Goal: Information Seeking & Learning: Find specific fact

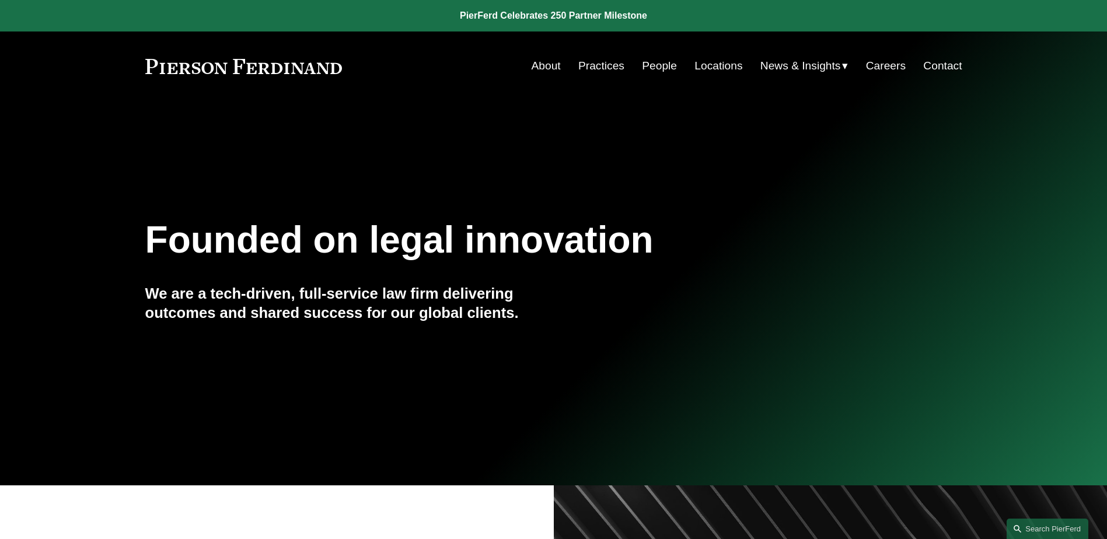
click at [0, 0] on link "News" at bounding box center [0, 0] width 0 height 0
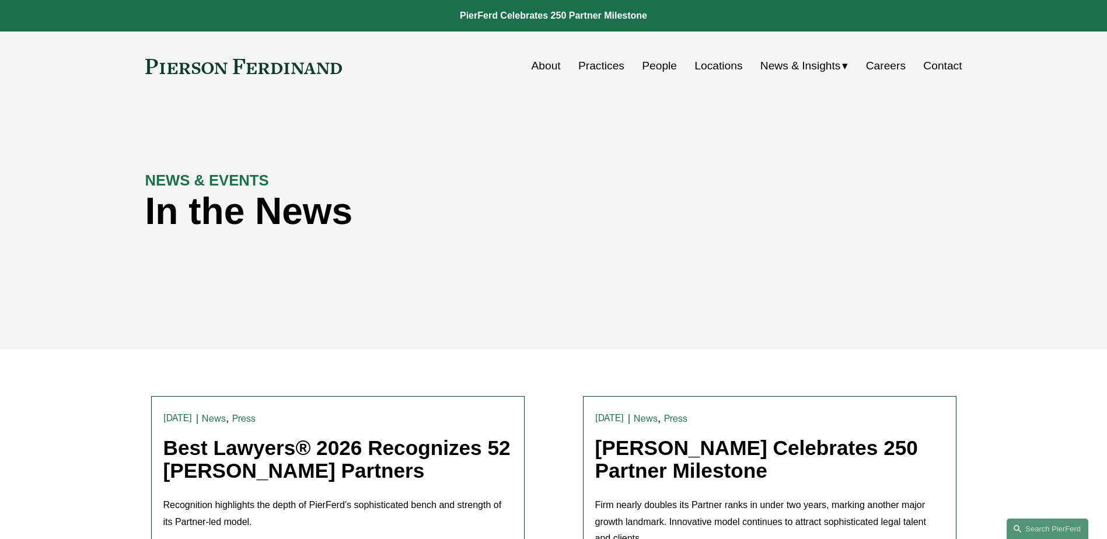
click at [276, 461] on link "Best Lawyers® 2026 Recognizes 52 [PERSON_NAME] Partners" at bounding box center [336, 458] width 347 height 45
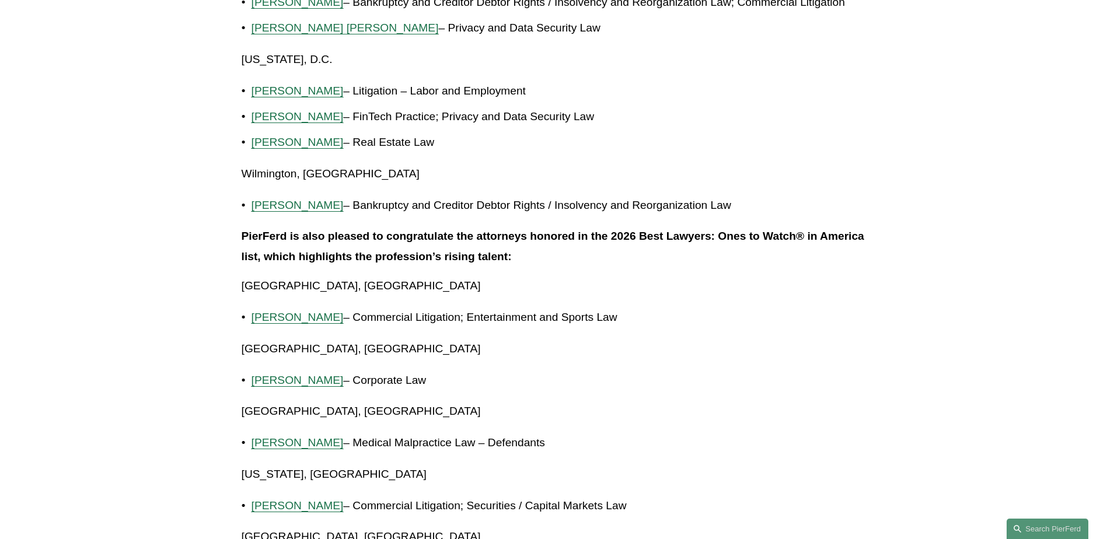
scroll to position [2217, 0]
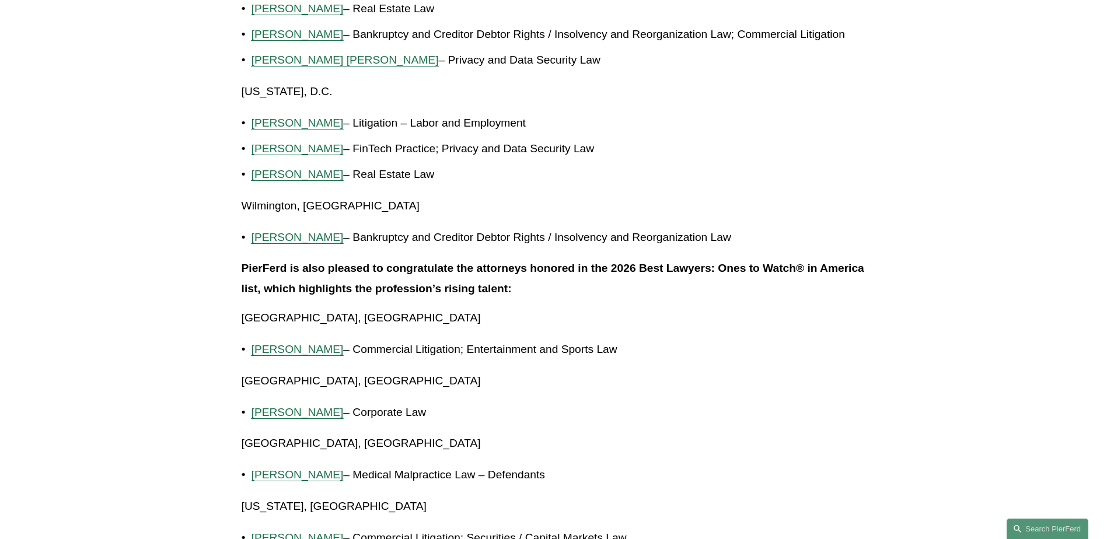
click at [655, 282] on p "PierFerd is also pleased to congratulate the attorneys honored in the 2026 Best…" at bounding box center [553, 278] width 624 height 40
click at [705, 213] on p "Wilmington, [GEOGRAPHIC_DATA]" at bounding box center [553, 206] width 624 height 20
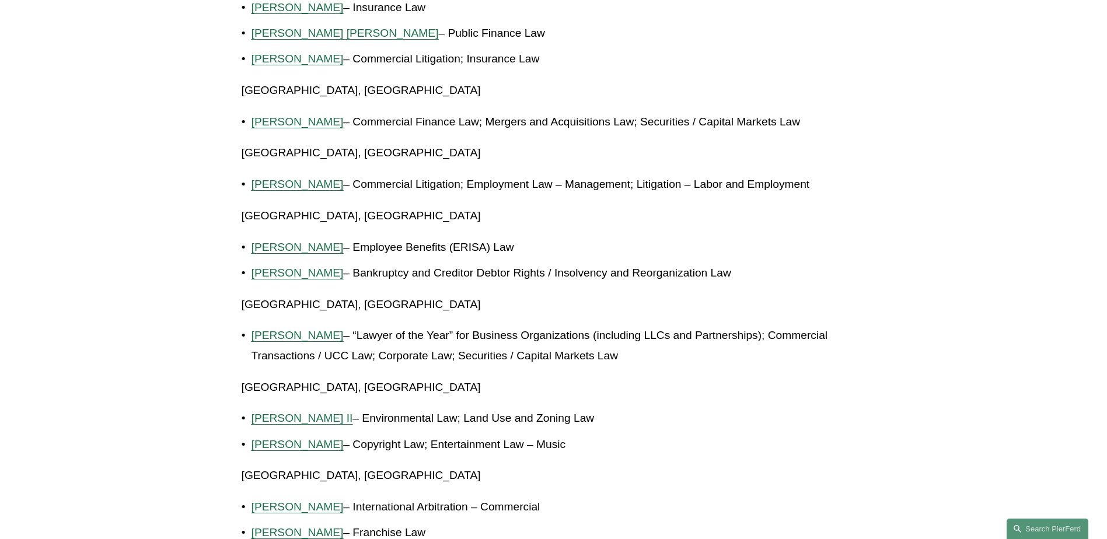
scroll to position [1225, 0]
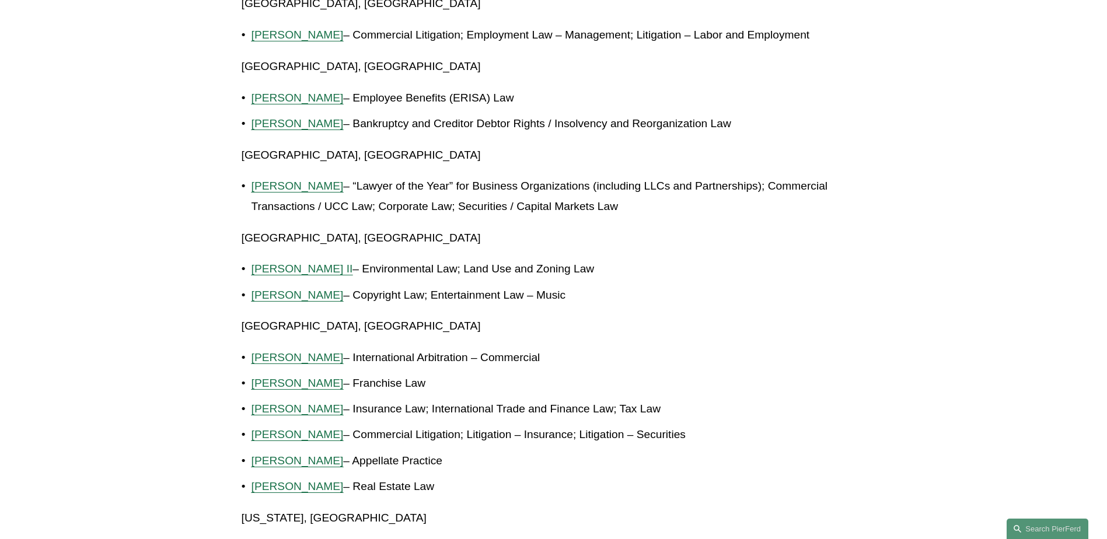
click at [562, 362] on p "Tiffany N. Compres – International Arbitration – Commercial" at bounding box center [558, 358] width 614 height 20
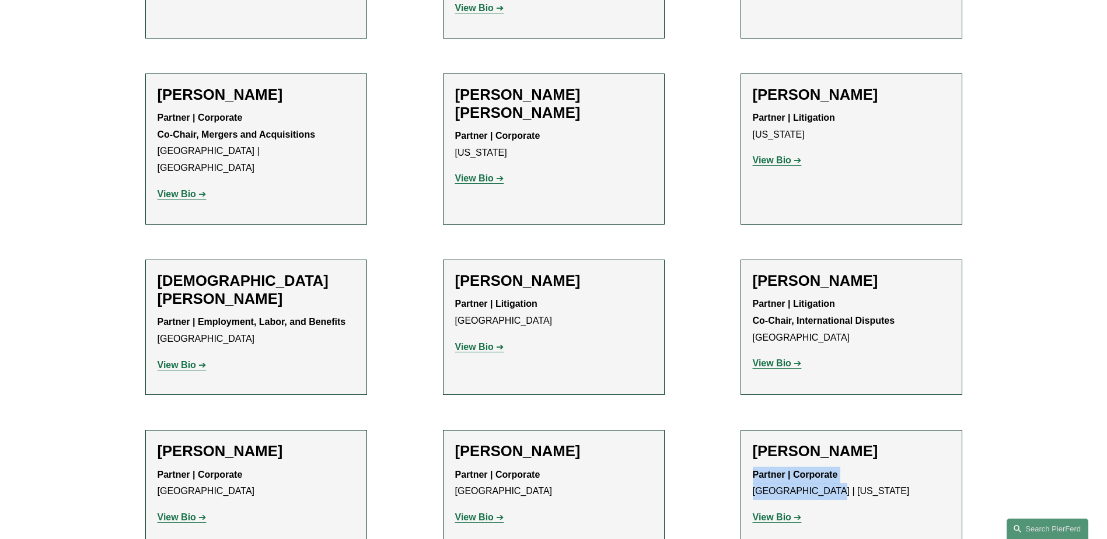
scroll to position [2824, 0]
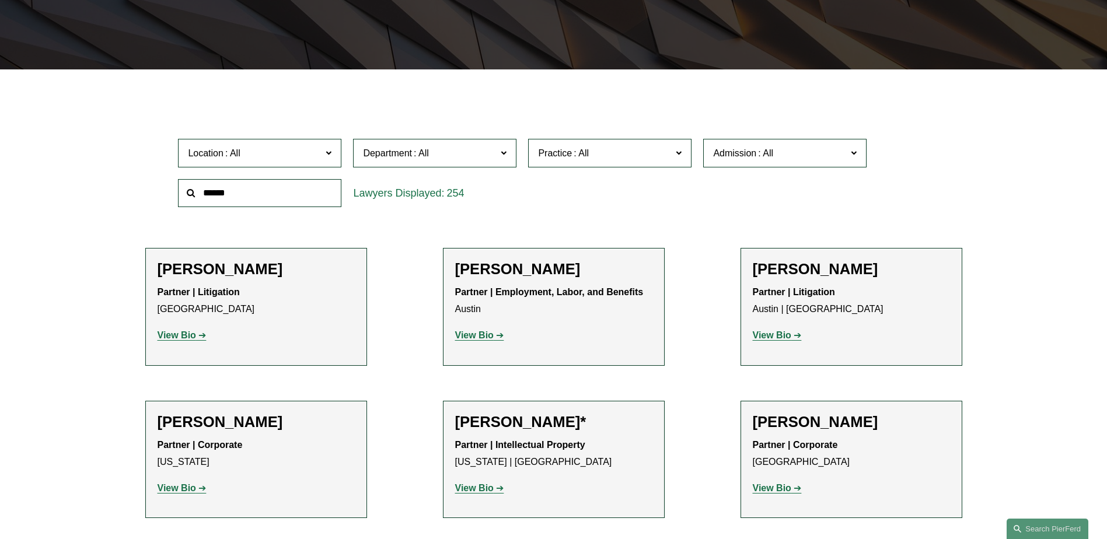
scroll to position [0, 0]
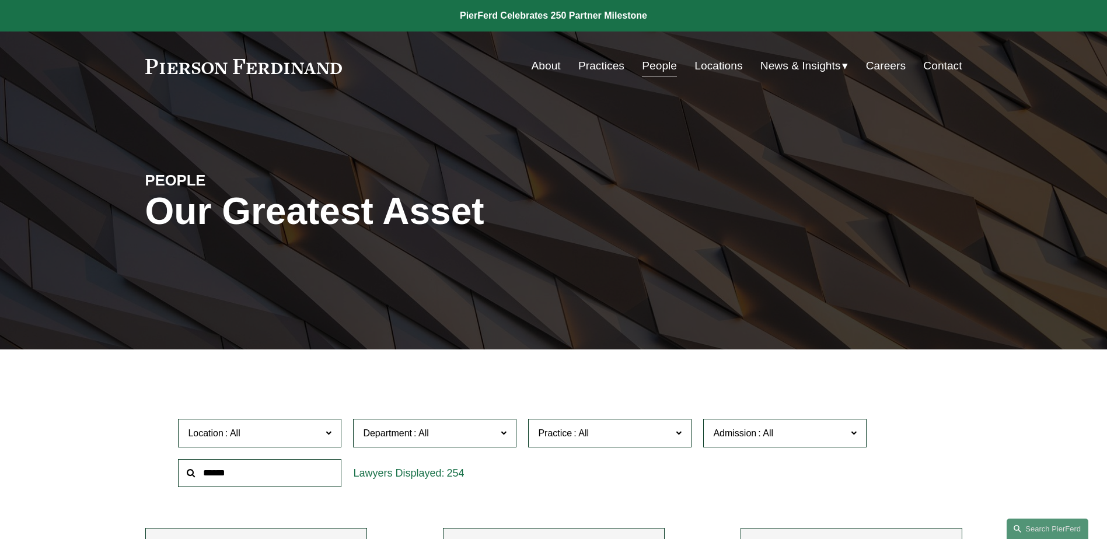
click at [782, 59] on span "News & Insights" at bounding box center [800, 66] width 80 height 20
click at [0, 0] on link "News" at bounding box center [0, 0] width 0 height 0
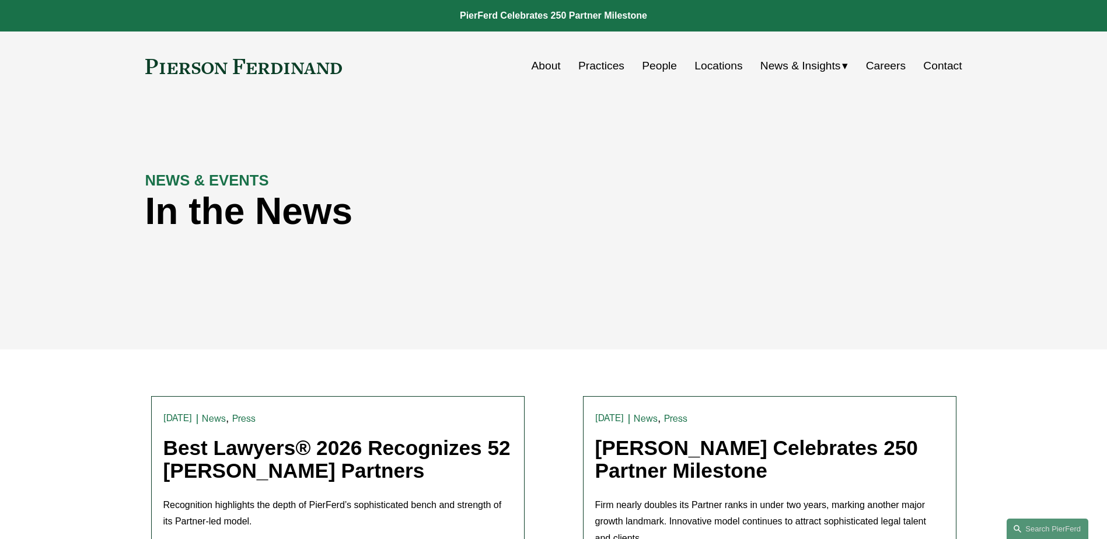
click at [306, 458] on link "Best Lawyers® 2026 Recognizes 52 [PERSON_NAME] Partners" at bounding box center [336, 458] width 347 height 45
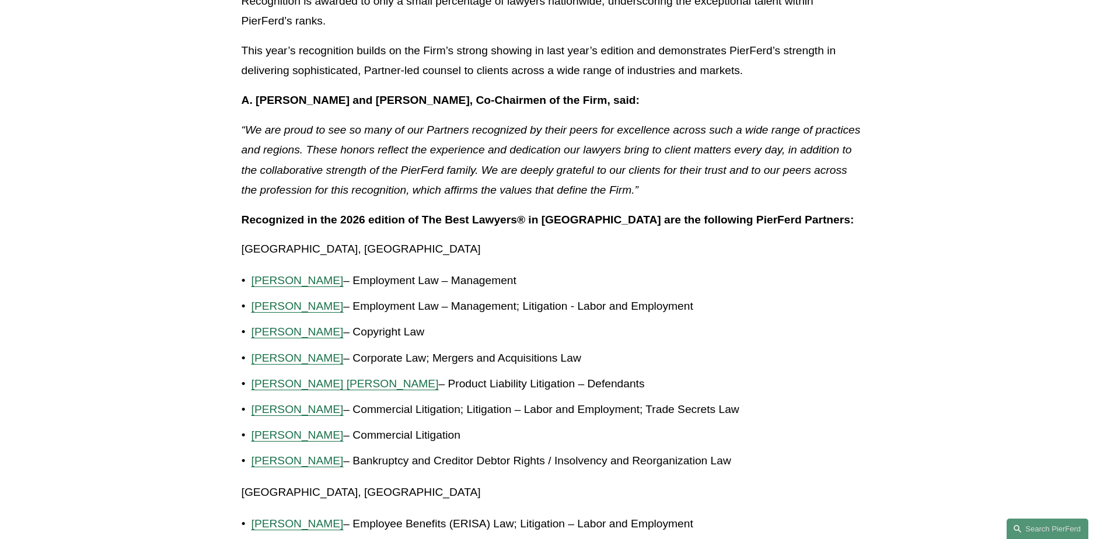
scroll to position [1225, 0]
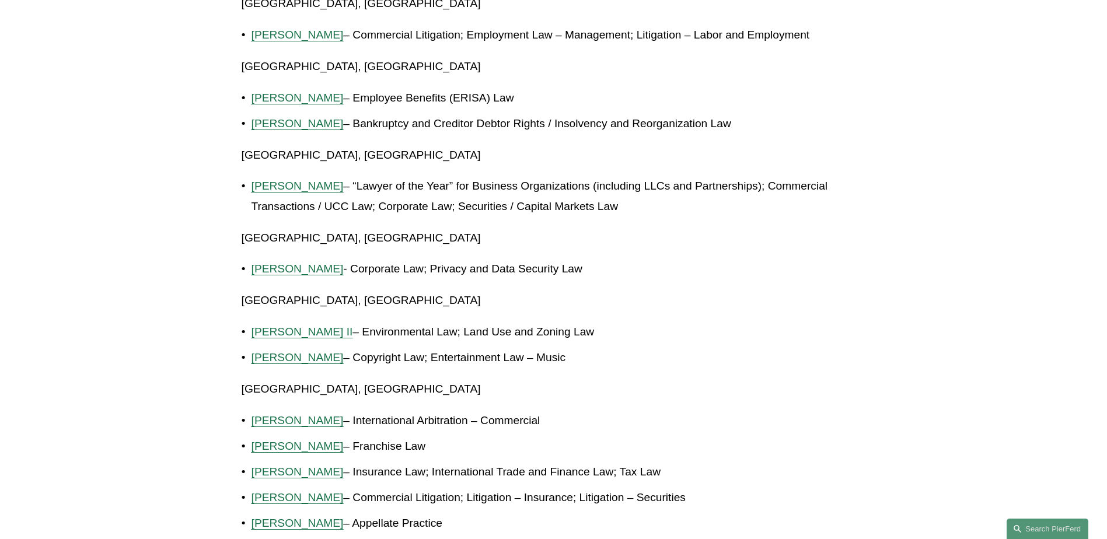
click at [573, 288] on div "Recognition highlights the depth of PierFerd’s sophisticated bench and strength…" at bounding box center [553, 505] width 624 height 2900
click at [598, 278] on p "Kevin D. Pomfret - Corporate Law; Privacy and Data Security Law" at bounding box center [558, 269] width 614 height 20
click at [580, 269] on p "Kevin D. Pomfret - Corporate Law; Privacy and Data Security Law" at bounding box center [558, 269] width 614 height 20
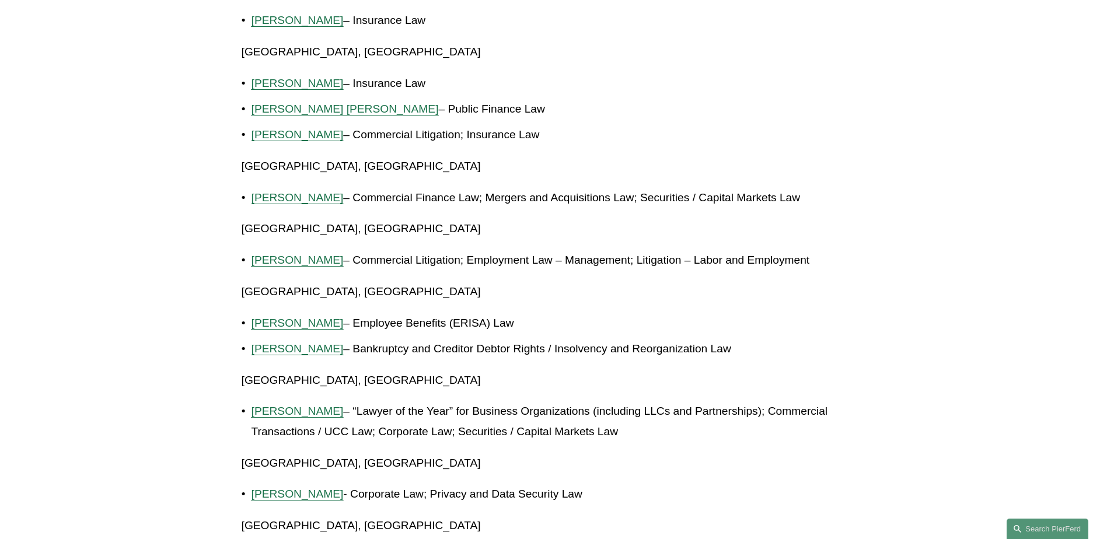
scroll to position [1050, 0]
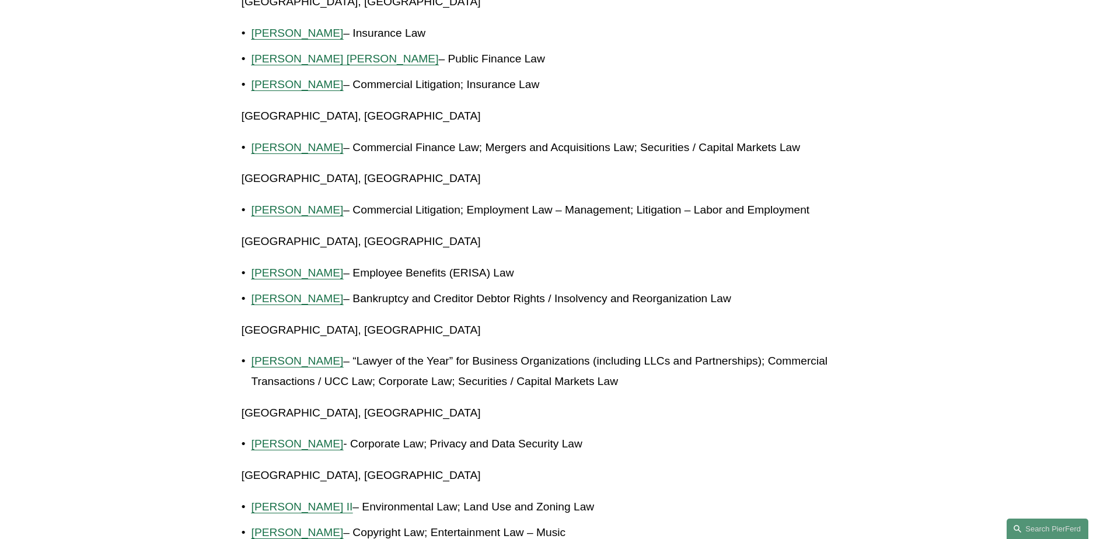
click at [290, 442] on span "[PERSON_NAME]" at bounding box center [297, 443] width 92 height 12
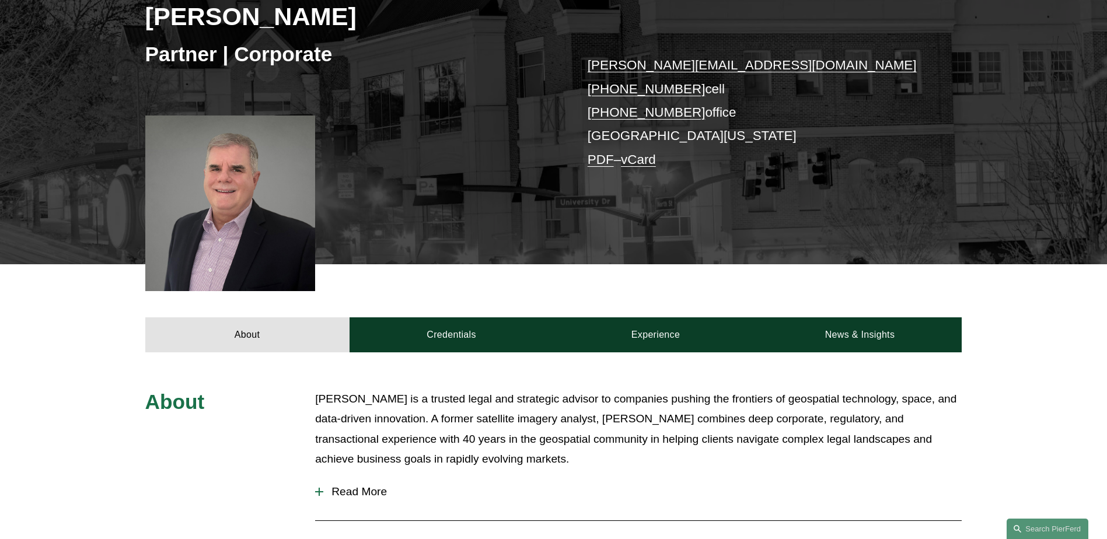
scroll to position [408, 0]
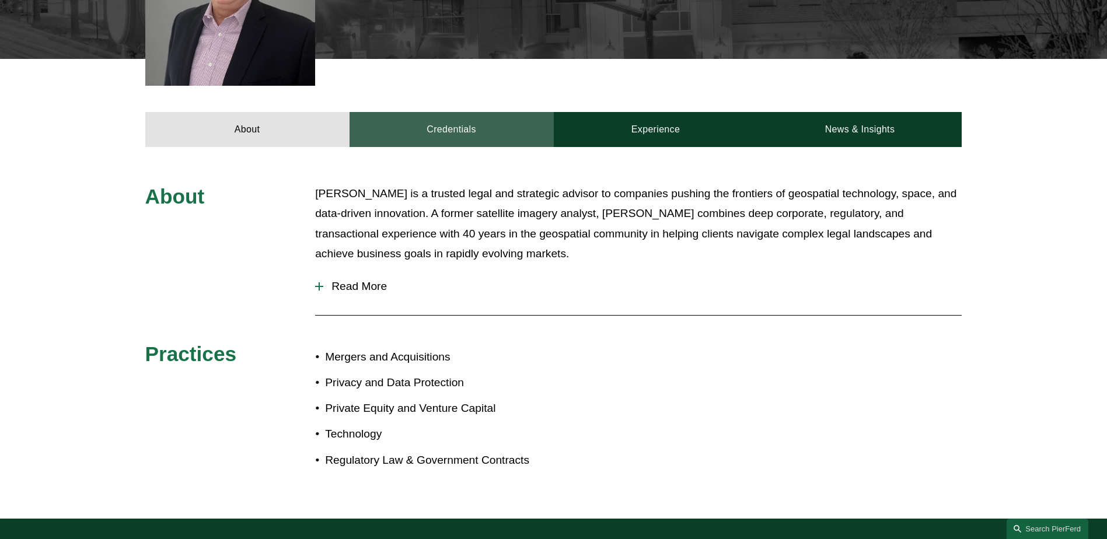
click at [508, 137] on link "Credentials" at bounding box center [451, 129] width 204 height 35
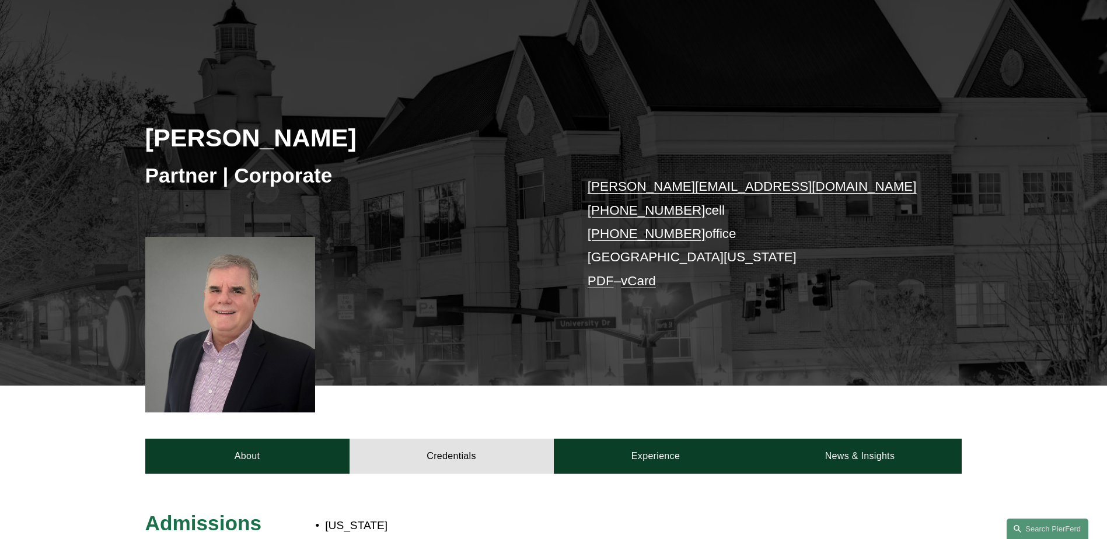
scroll to position [0, 0]
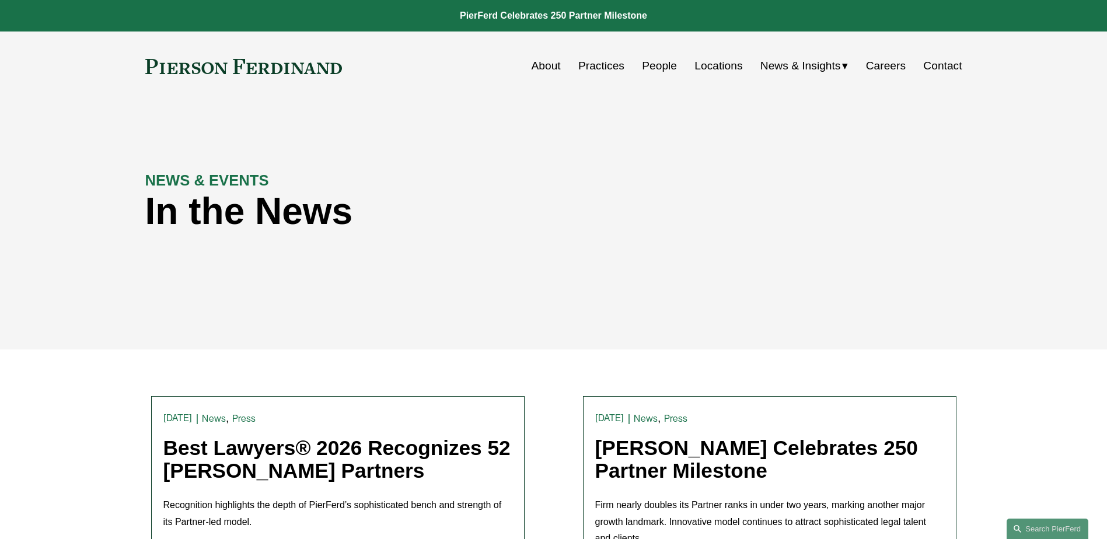
click at [379, 461] on link "Best Lawyers® 2026 Recognizes 52 [PERSON_NAME] Partners" at bounding box center [336, 458] width 347 height 45
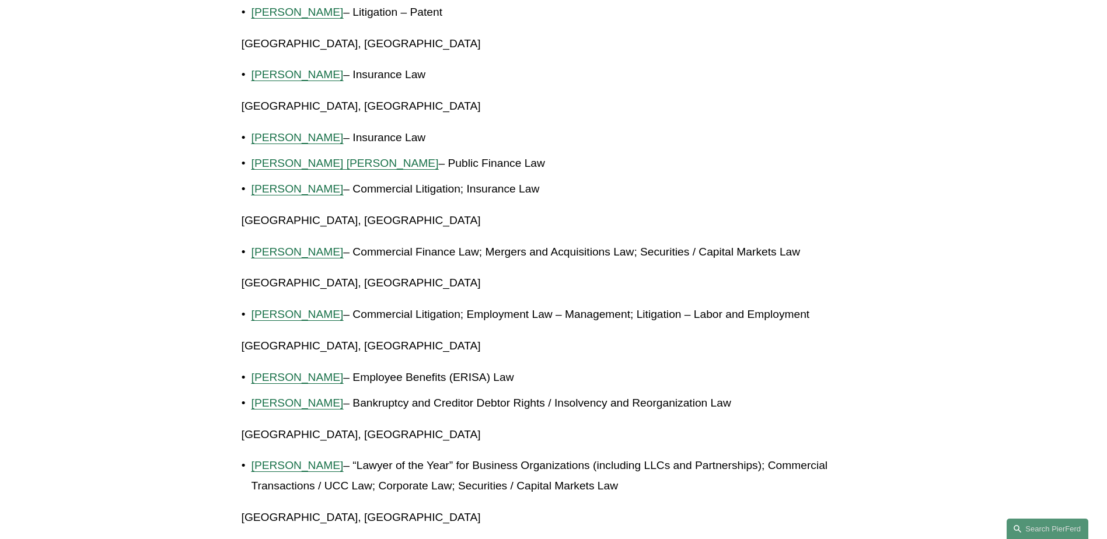
scroll to position [817, 0]
